Goal: Transaction & Acquisition: Download file/media

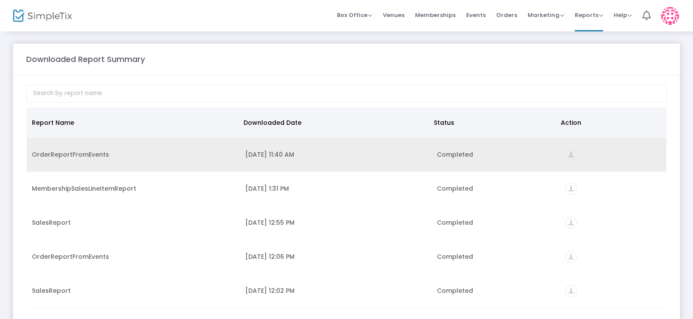
click at [567, 154] on icon "vertical_align_bottom" at bounding box center [571, 155] width 12 height 12
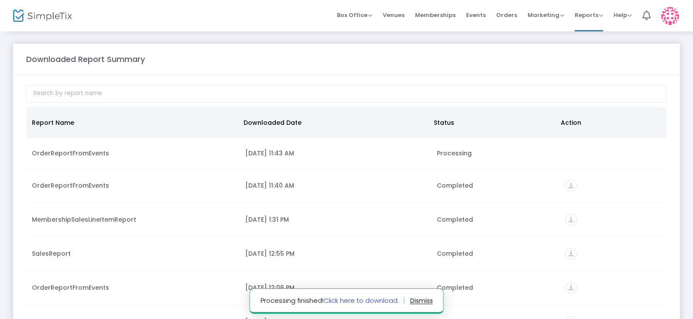
click at [363, 299] on link "Click here to download." at bounding box center [360, 300] width 75 height 9
